Goal: Task Accomplishment & Management: Manage account settings

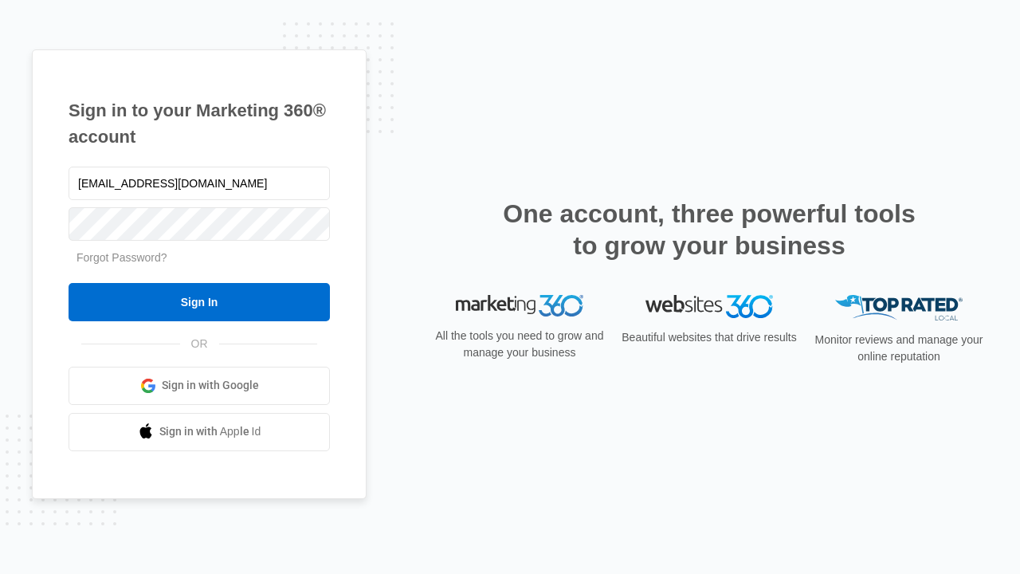
type input "[EMAIL_ADDRESS][DOMAIN_NAME]"
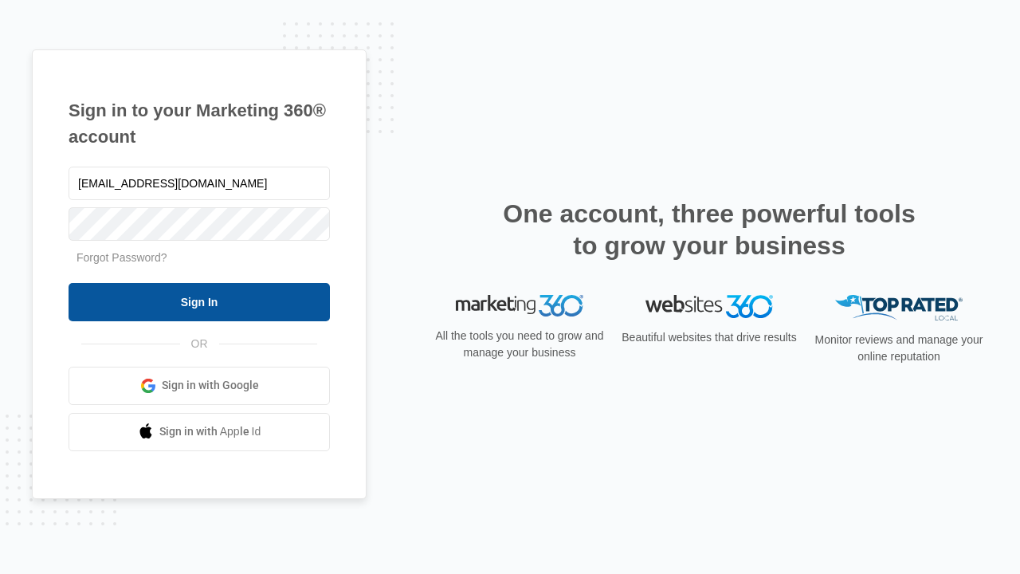
click at [199, 301] on input "Sign In" at bounding box center [199, 302] width 261 height 38
